Goal: Transaction & Acquisition: Purchase product/service

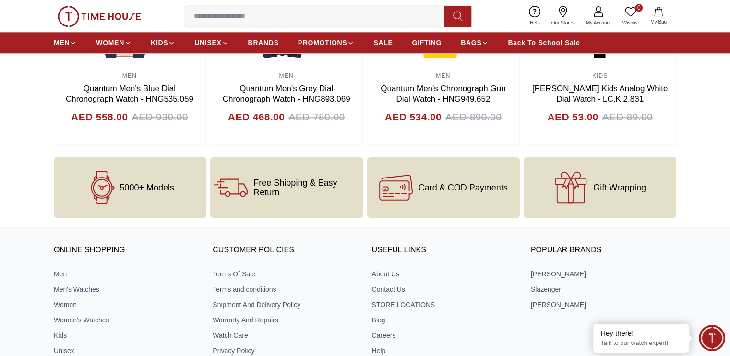
scroll to position [1142, 0]
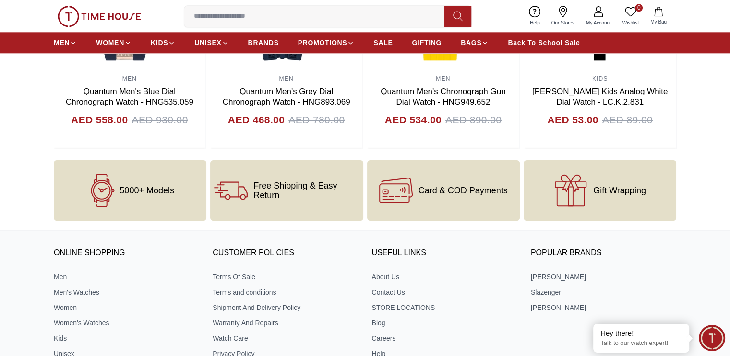
click at [125, 188] on span "5000+ Models" at bounding box center [147, 191] width 55 height 10
click at [81, 290] on link "Men's Watches" at bounding box center [126, 293] width 145 height 10
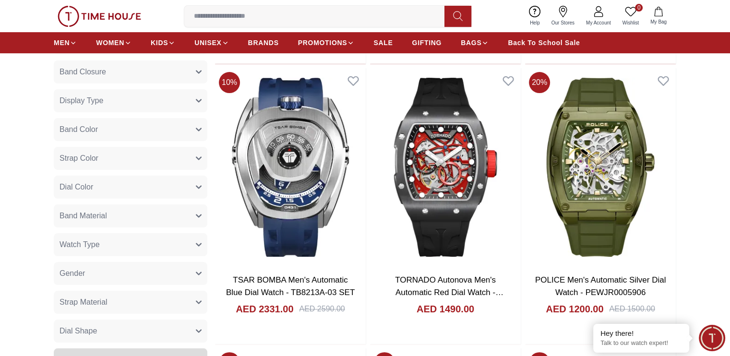
scroll to position [353, 0]
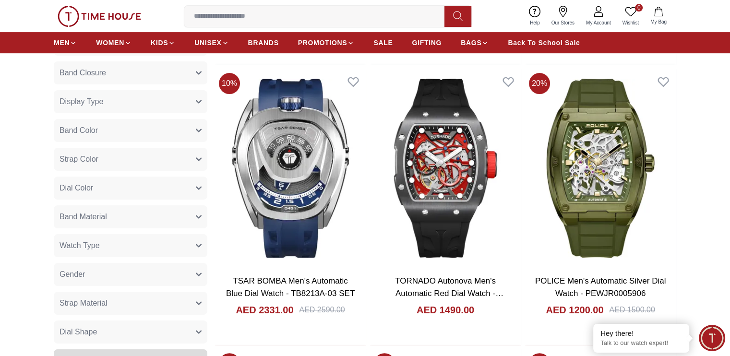
click at [132, 216] on button "Band Material" at bounding box center [131, 217] width 154 height 23
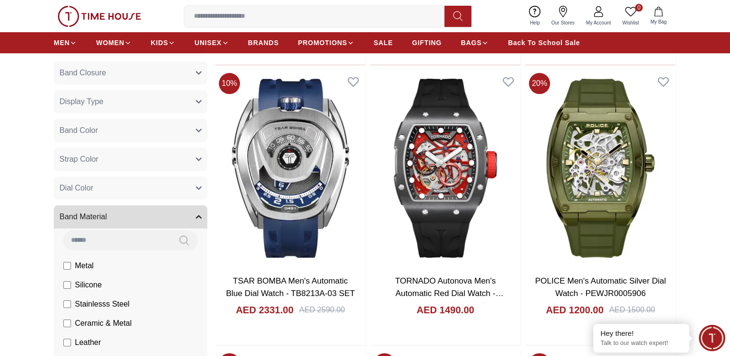
scroll to position [0, 0]
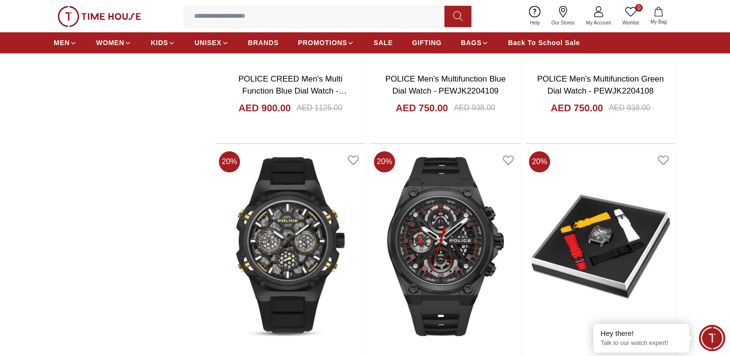
scroll to position [1122, 0]
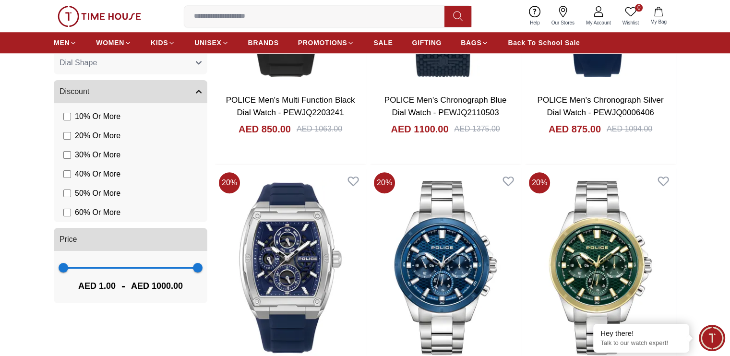
scroll to position [834, 0]
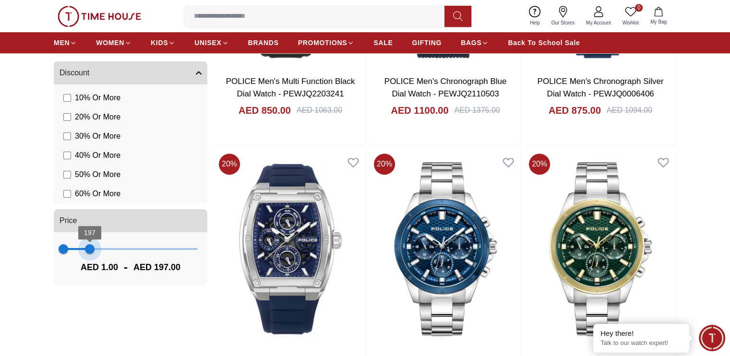
type input "***"
drag, startPoint x: 195, startPoint y: 249, endPoint x: 90, endPoint y: 251, distance: 104.7
click at [90, 251] on span "201" at bounding box center [90, 249] width 10 height 10
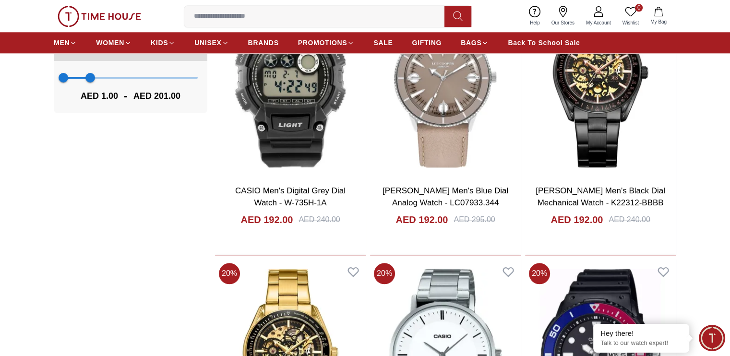
scroll to position [1200, 0]
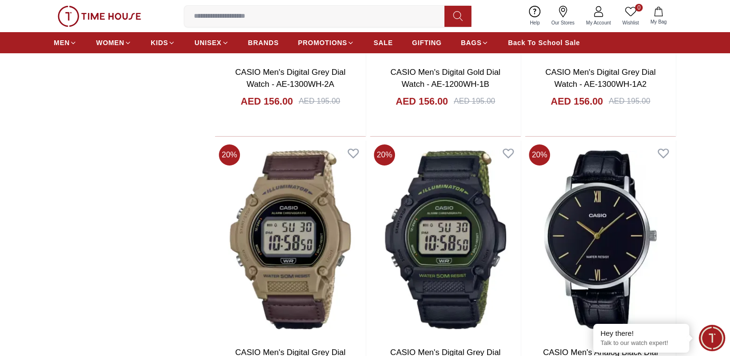
scroll to position [3649, 0]
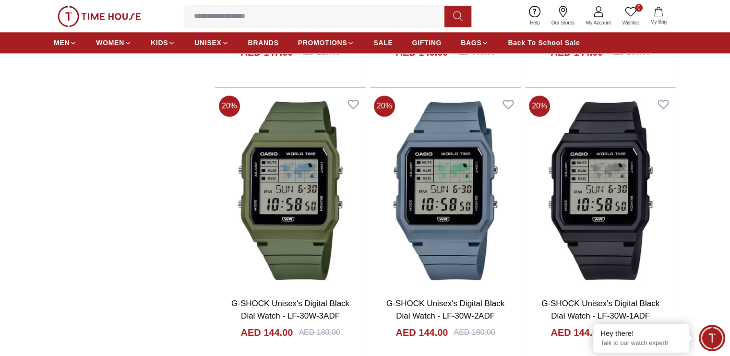
scroll to position [4850, 0]
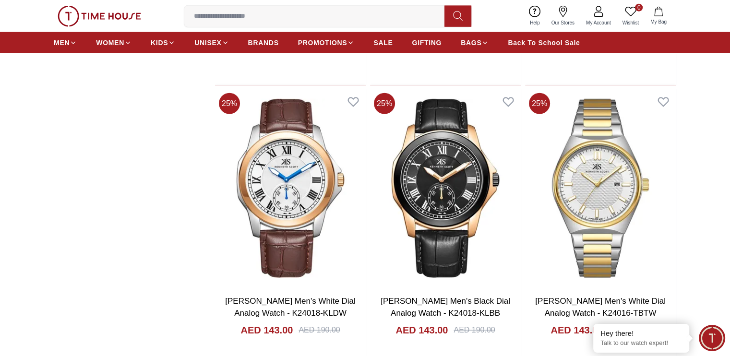
scroll to position [6050, 0]
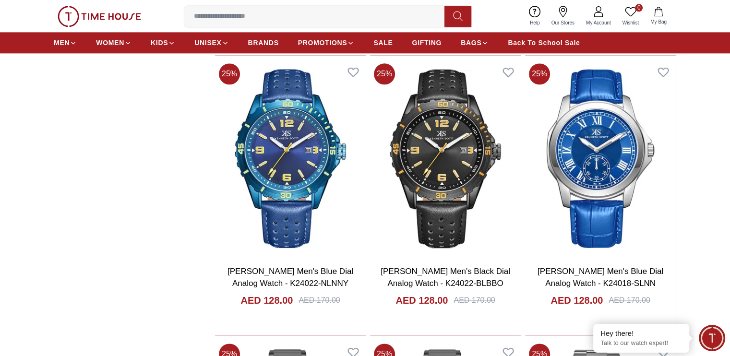
scroll to position [8499, 0]
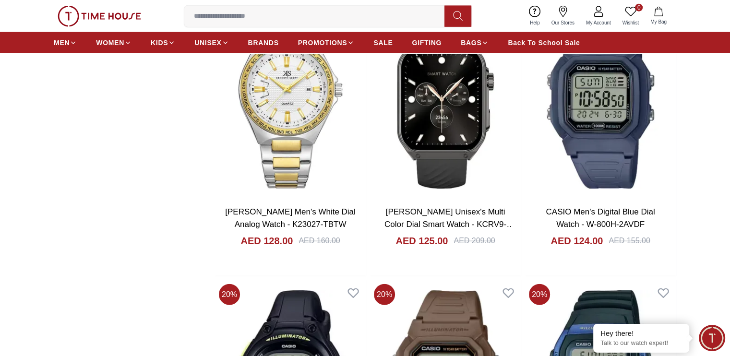
scroll to position [9699, 0]
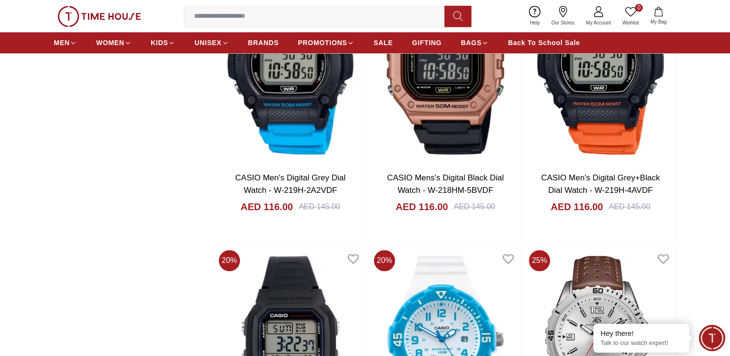
scroll to position [12244, 0]
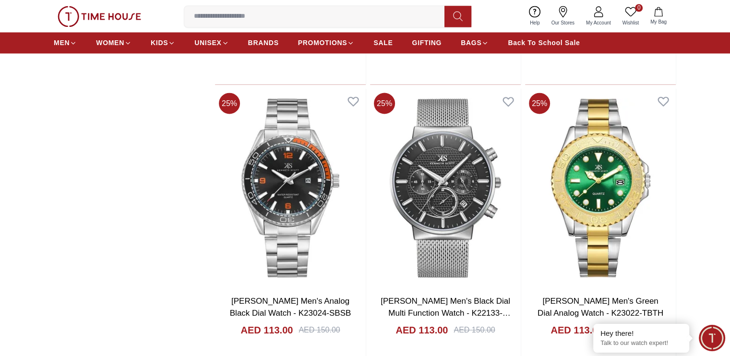
scroll to position [12676, 0]
